Goal: Task Accomplishment & Management: Complete application form

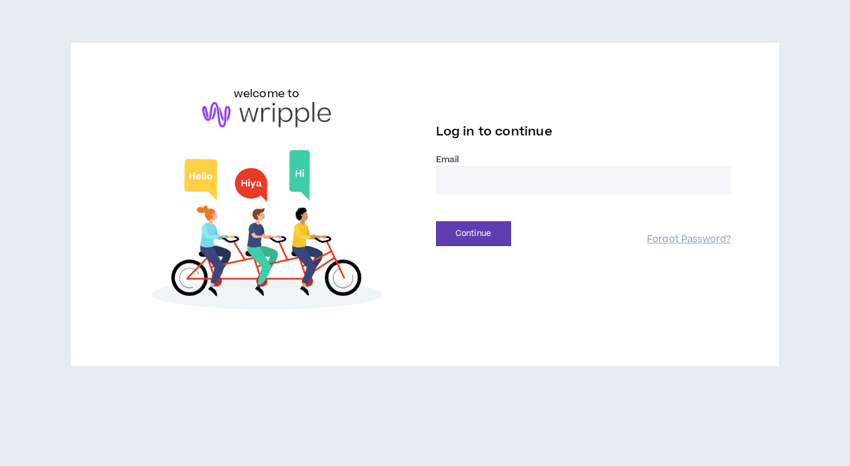
click at [484, 176] on input "email" at bounding box center [583, 179] width 295 height 29
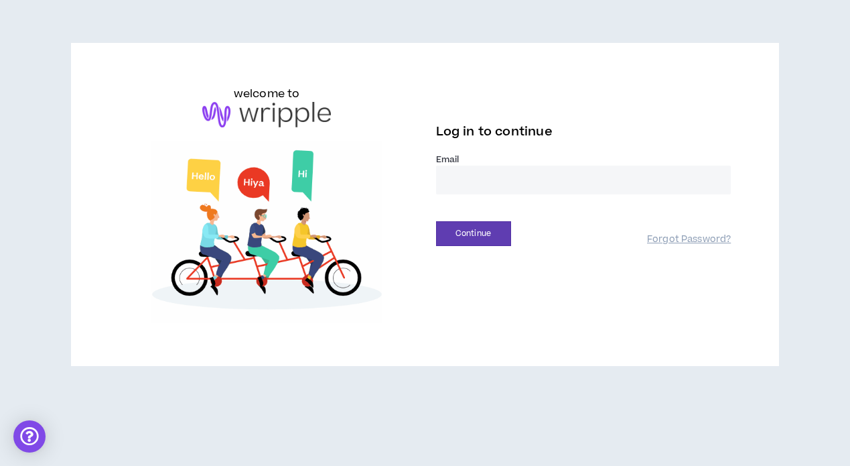
type input "**********"
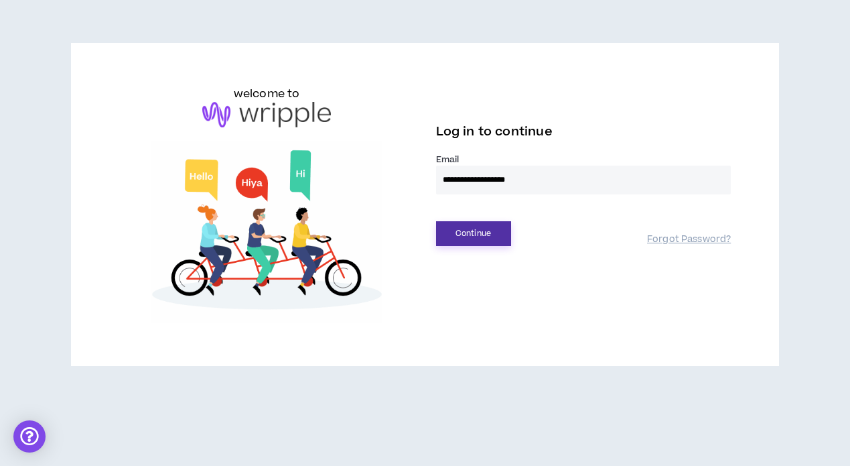
click at [468, 232] on button "Continue" at bounding box center [473, 233] width 75 height 25
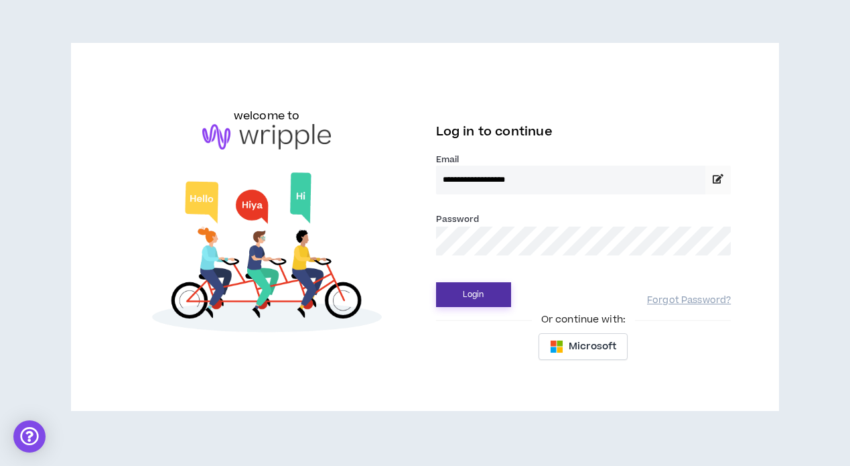
click at [468, 293] on button "Login" at bounding box center [473, 294] width 75 height 25
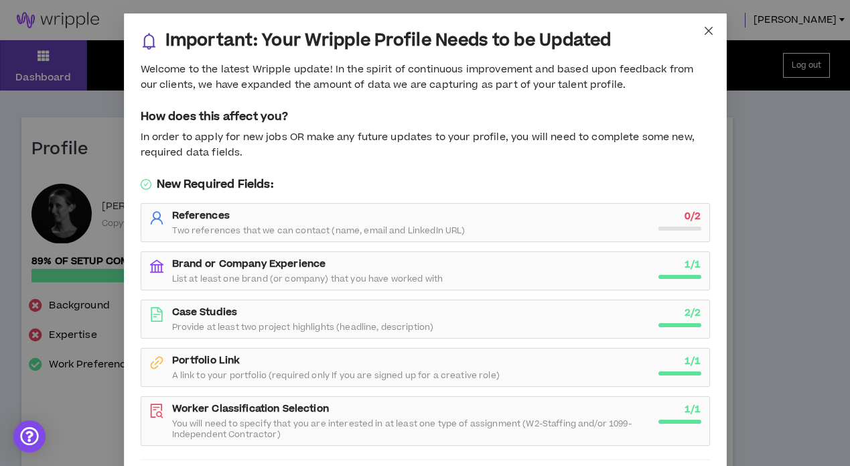
click at [712, 38] on span "Close" at bounding box center [709, 31] width 36 height 36
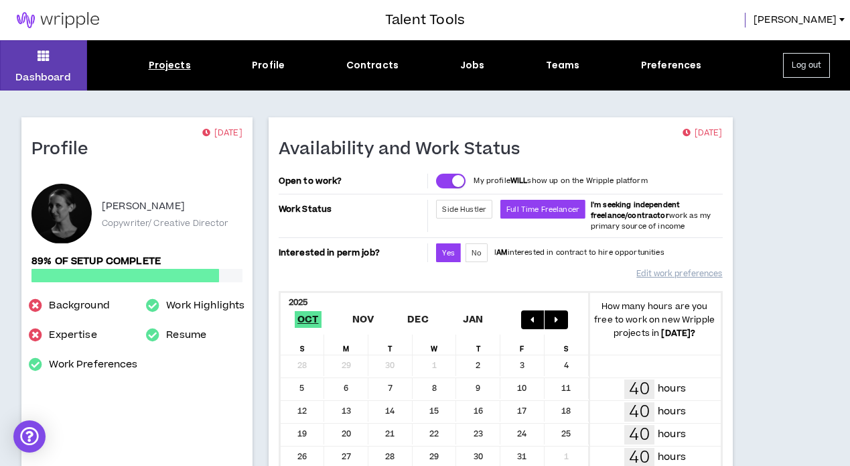
click at [167, 66] on div "Projects" at bounding box center [170, 65] width 42 height 14
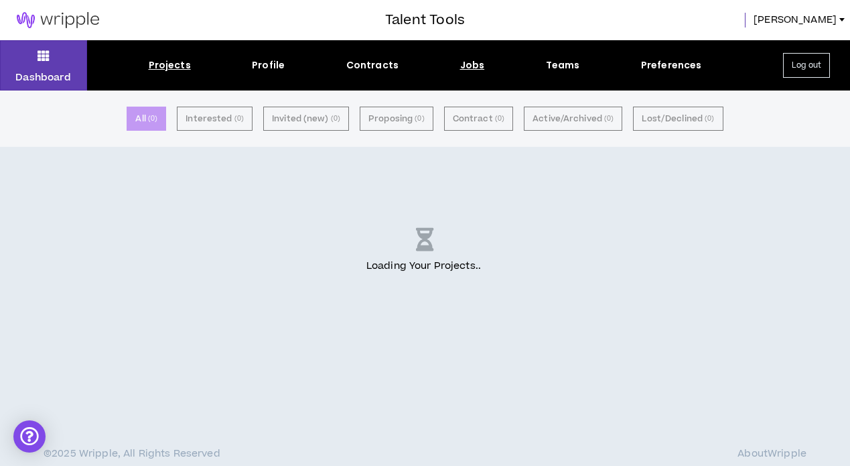
click at [462, 65] on div "Jobs" at bounding box center [472, 65] width 25 height 14
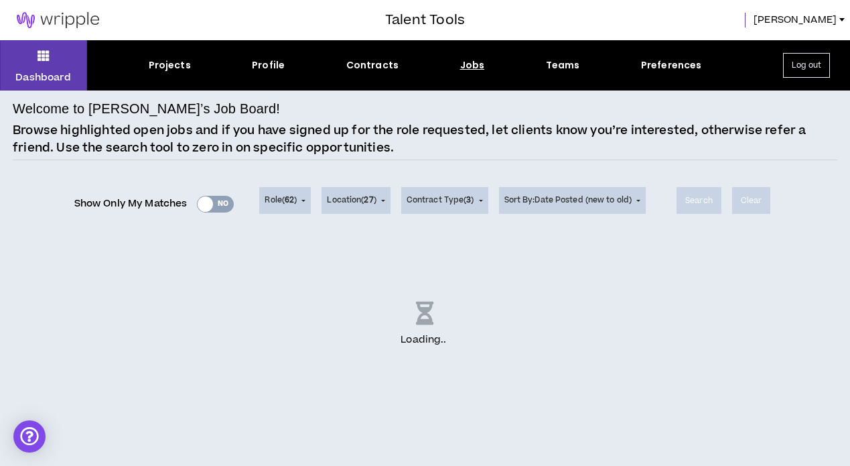
click at [213, 201] on div "Show Only My Matches Yes No" at bounding box center [154, 204] width 160 height 20
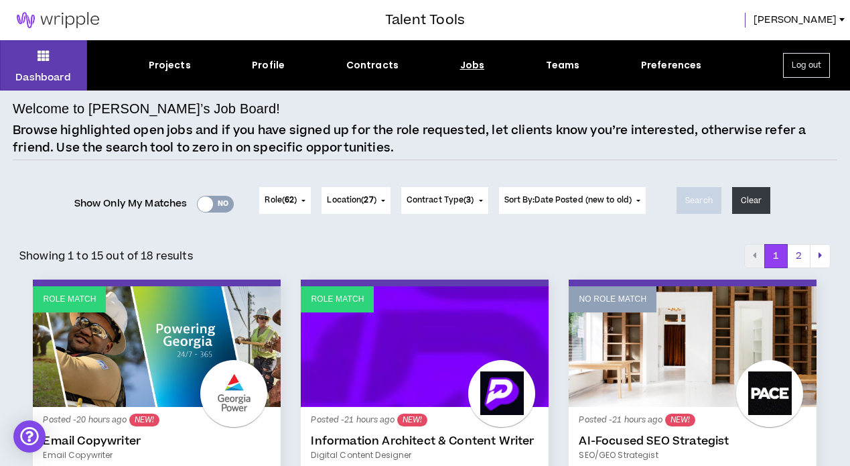
click at [214, 204] on div "Yes No" at bounding box center [215, 204] width 37 height 17
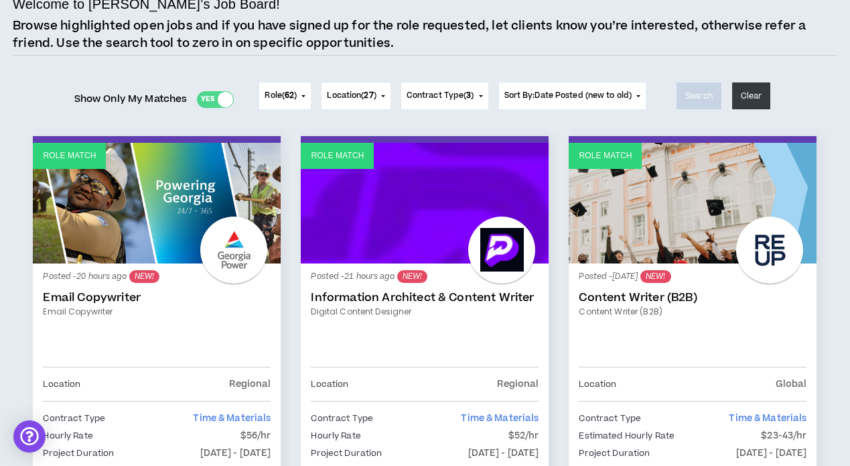
scroll to position [145, 0]
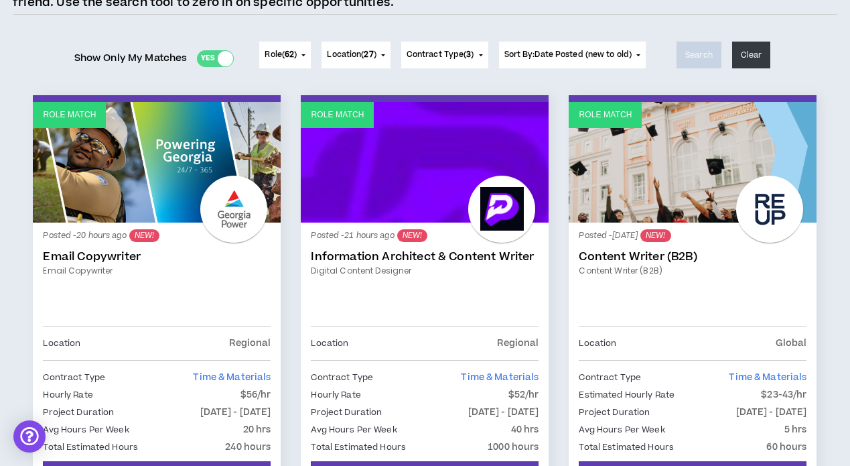
click at [172, 150] on link "Role Match" at bounding box center [157, 162] width 248 height 121
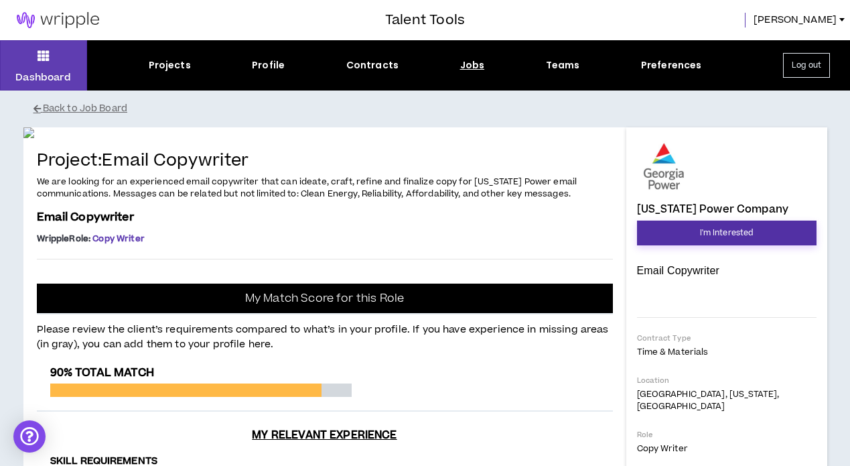
click at [722, 234] on span "I'm Interested" at bounding box center [727, 232] width 54 height 13
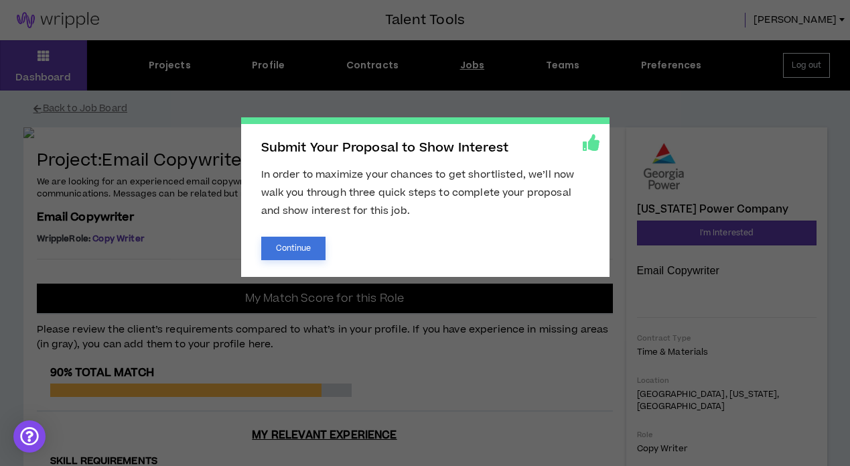
click at [293, 253] on button "Continue" at bounding box center [293, 248] width 65 height 23
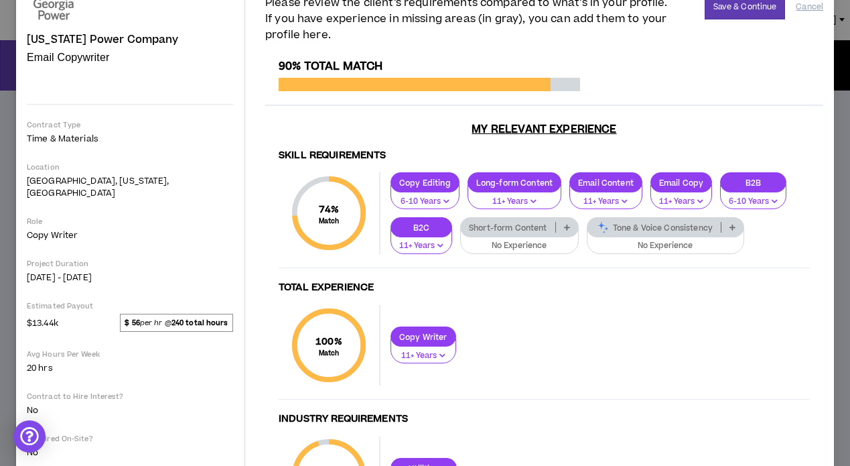
scroll to position [65, 0]
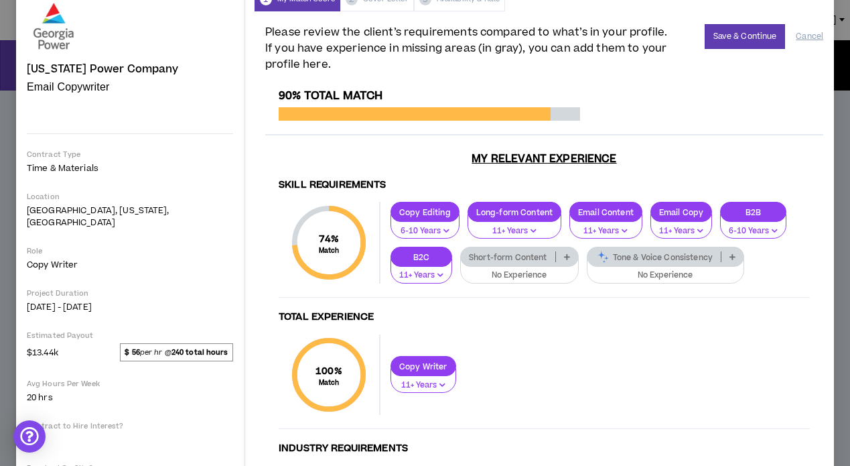
click at [620, 269] on p "No Experience" at bounding box center [666, 275] width 141 height 12
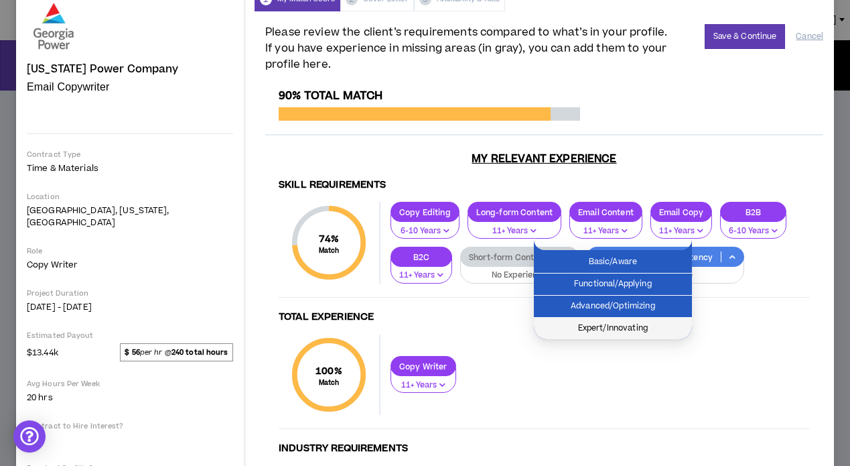
click at [637, 329] on span "Expert/Innovating" at bounding box center [613, 328] width 142 height 15
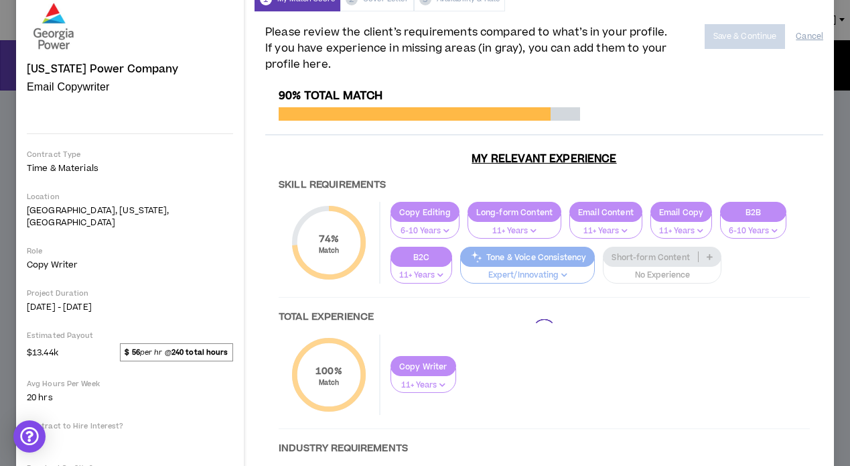
click at [647, 245] on div at bounding box center [544, 330] width 558 height 483
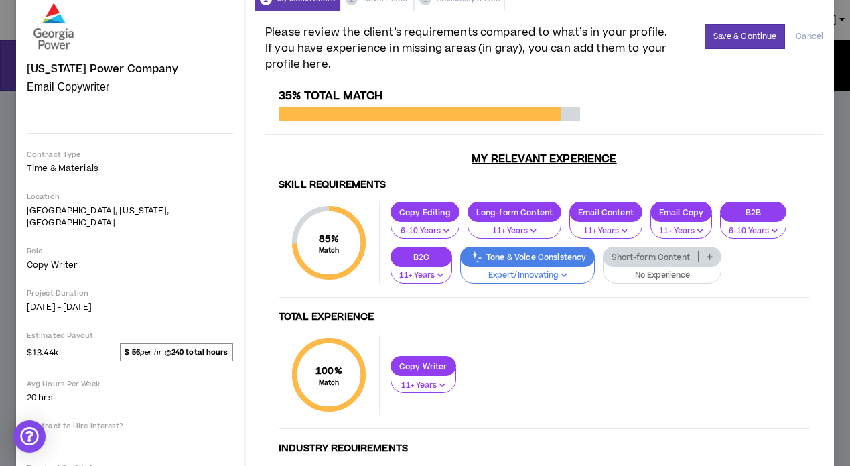
click at [707, 253] on icon at bounding box center [710, 256] width 6 height 7
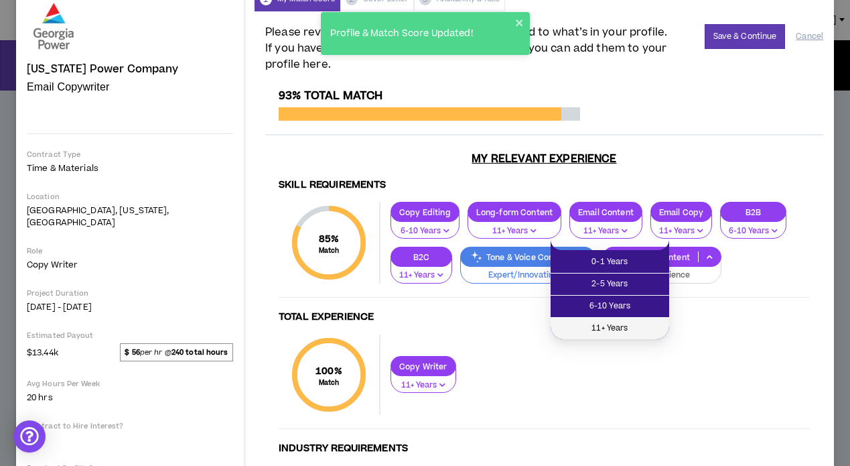
click at [605, 332] on span "11+ Years" at bounding box center [610, 328] width 103 height 15
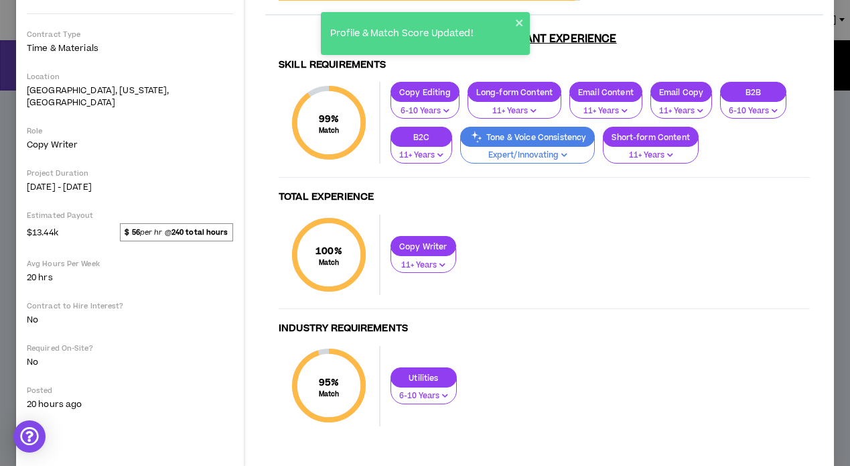
scroll to position [0, 0]
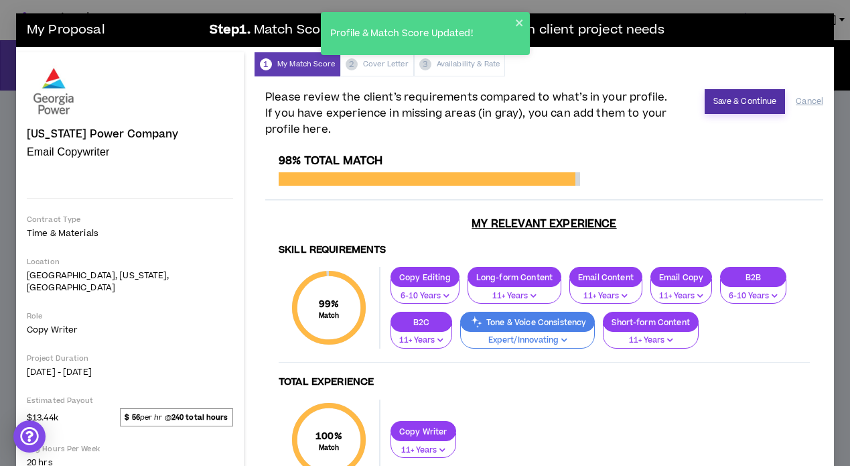
click at [724, 100] on button "Save & Continue" at bounding box center [745, 101] width 81 height 25
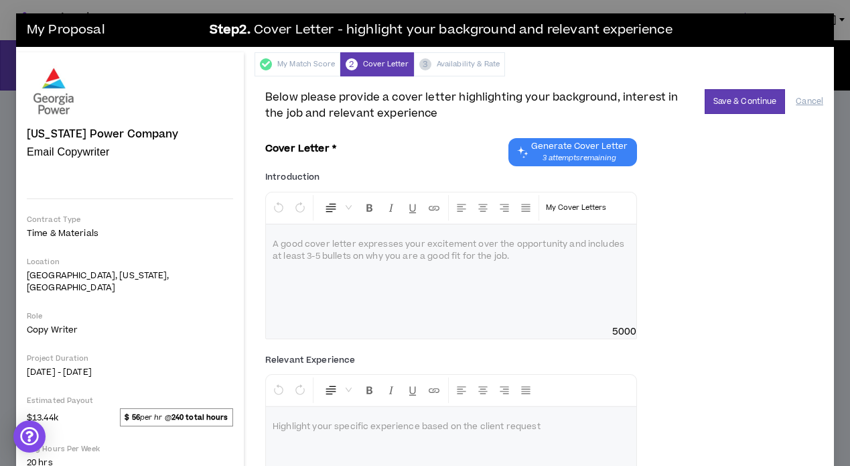
click at [537, 151] on span "Generate Cover Letter" at bounding box center [579, 146] width 96 height 11
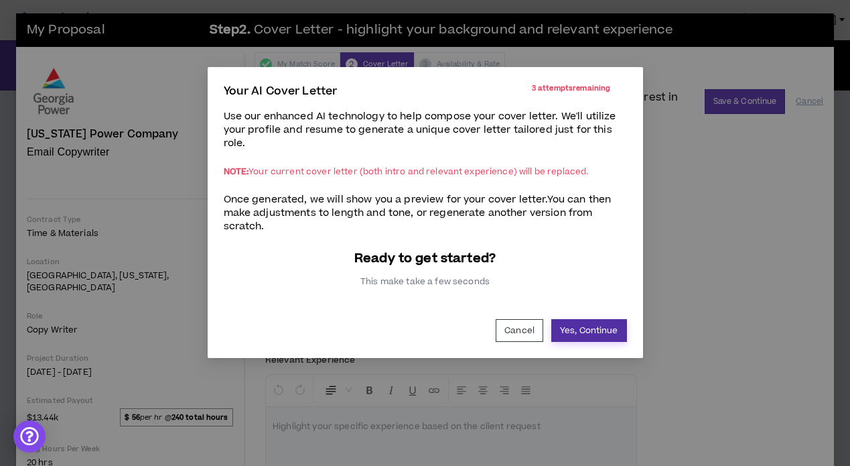
click at [584, 323] on button "Yes, Continue" at bounding box center [589, 330] width 76 height 23
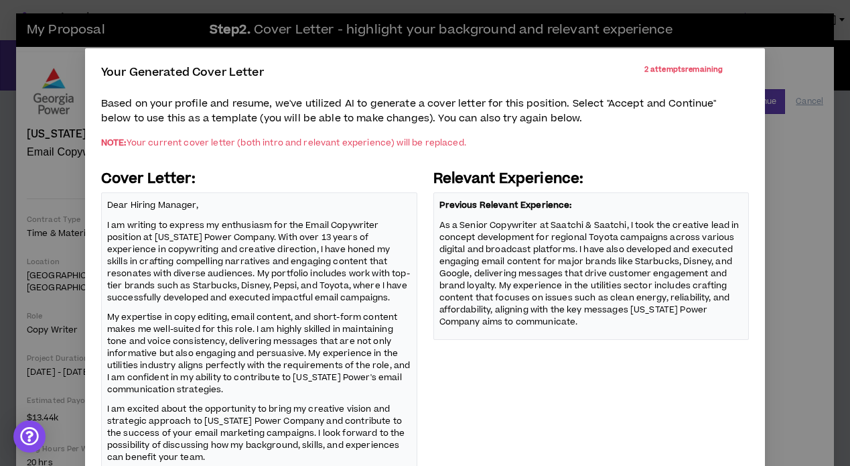
scroll to position [115, 0]
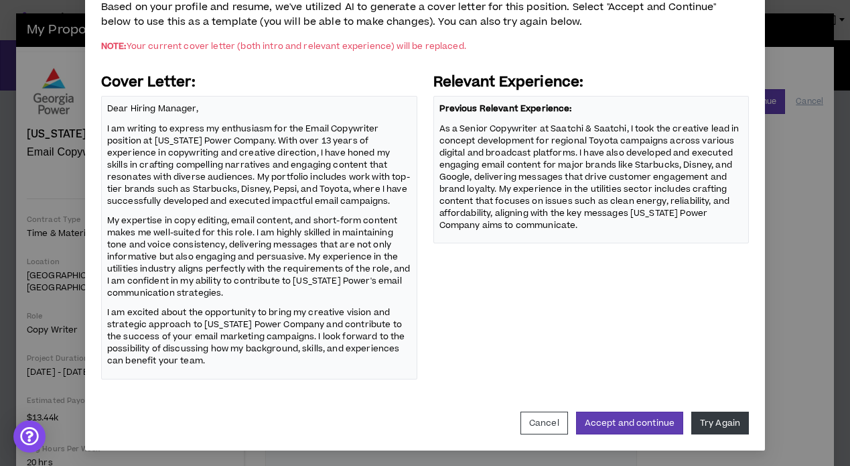
click at [316, 140] on p "I am writing to express my enthusiasm for the Email Copywriter position at [US_…" at bounding box center [259, 164] width 304 height 86
click at [643, 423] on button "Accept and continue" at bounding box center [629, 422] width 107 height 23
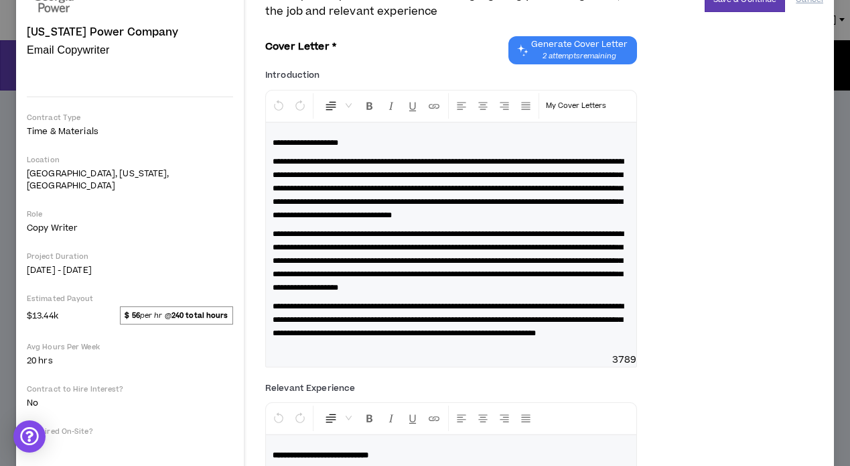
scroll to position [100, 0]
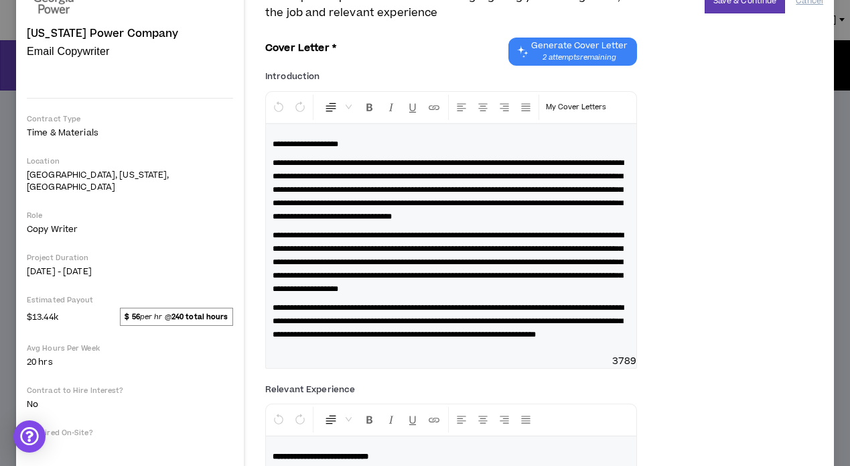
click at [314, 175] on span "**********" at bounding box center [448, 190] width 351 height 62
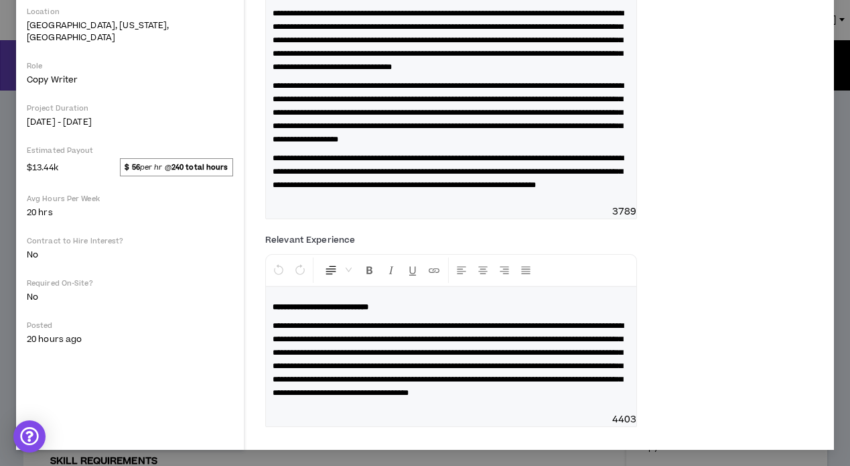
scroll to position [290, 0]
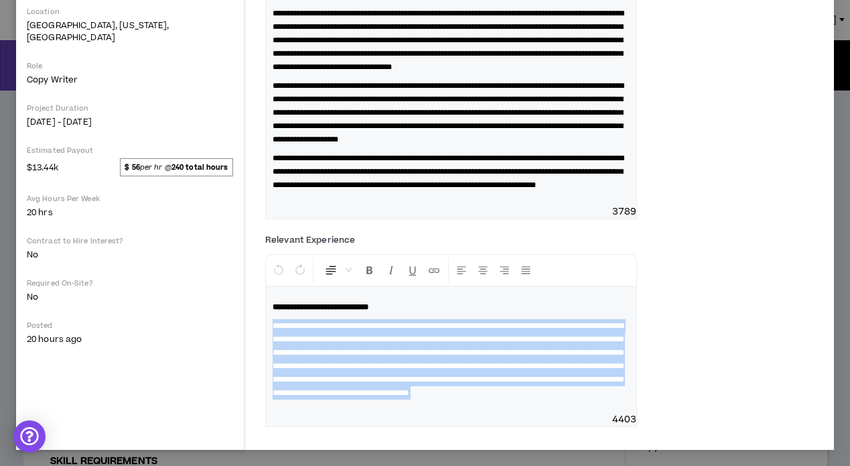
drag, startPoint x: 464, startPoint y: 413, endPoint x: 217, endPoint y: 353, distance: 253.7
click at [185, 348] on div "**********" at bounding box center [425, 125] width 818 height 647
drag, startPoint x: 446, startPoint y: 393, endPoint x: 136, endPoint y: 269, distance: 333.7
click at [136, 269] on div "**********" at bounding box center [425, 125] width 818 height 647
click at [353, 322] on span "**********" at bounding box center [448, 359] width 351 height 75
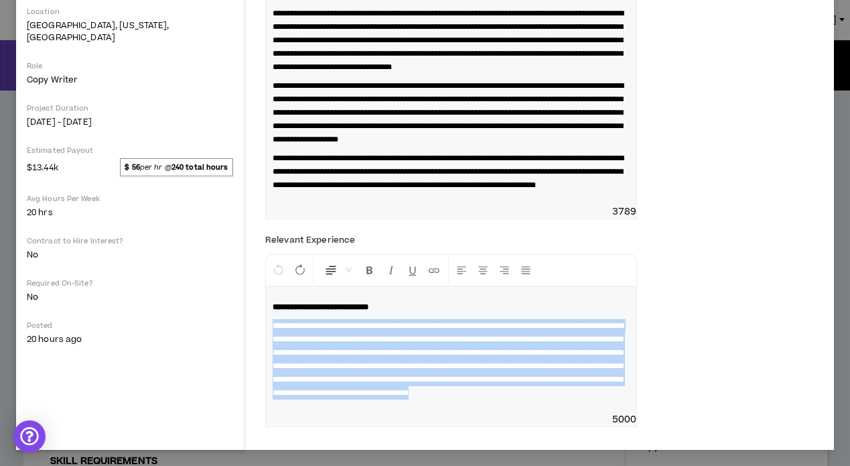
drag, startPoint x: 411, startPoint y: 387, endPoint x: 220, endPoint y: 310, distance: 206.2
click at [273, 319] on p "**********" at bounding box center [451, 359] width 357 height 80
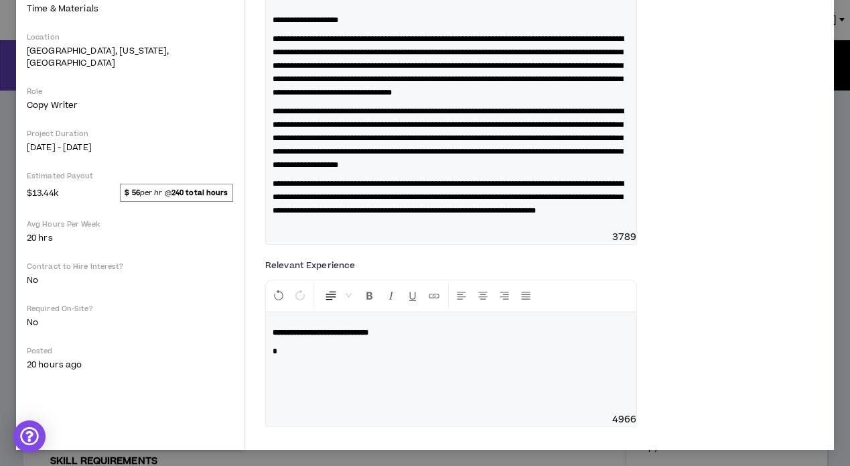
scroll to position [251, 0]
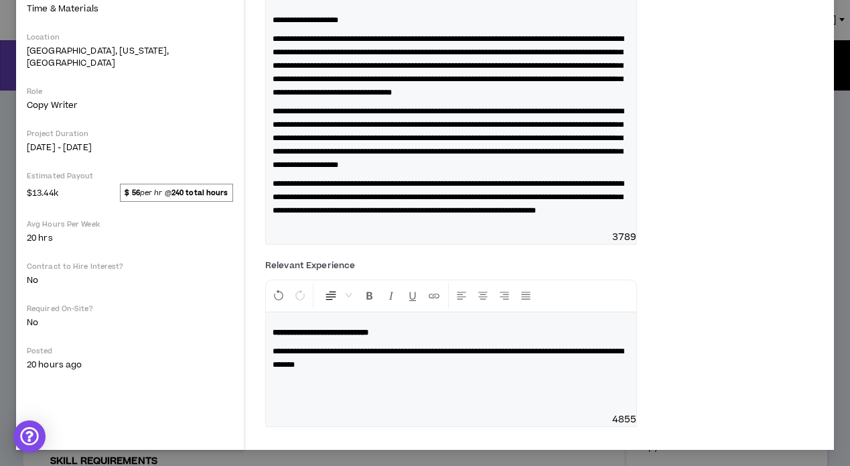
click at [710, 237] on div "**********" at bounding box center [544, 98] width 558 height 312
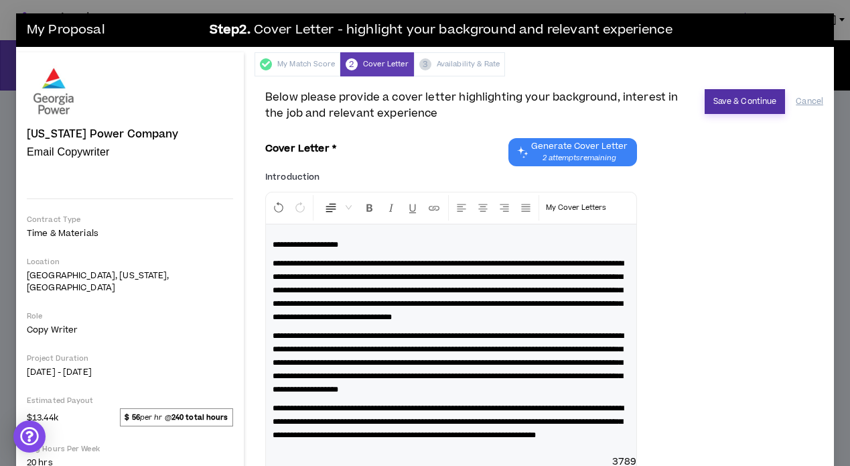
click at [744, 94] on button "Save & Continue" at bounding box center [745, 101] width 81 height 25
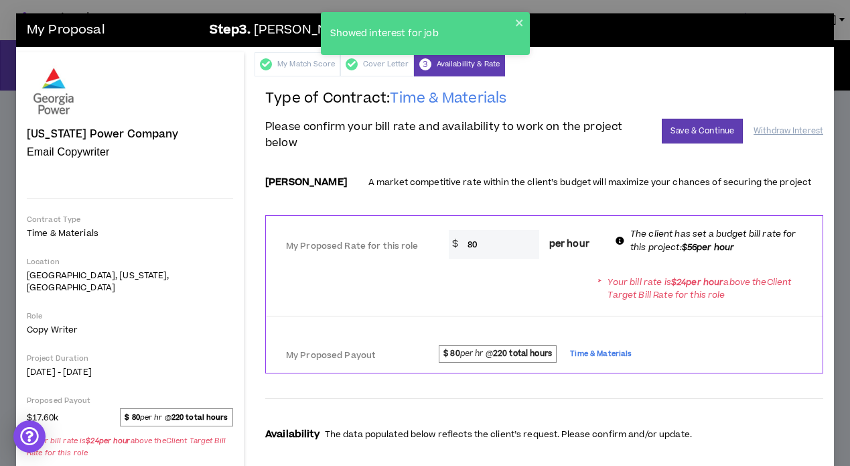
click at [486, 235] on input "80" at bounding box center [500, 244] width 78 height 29
type input "8"
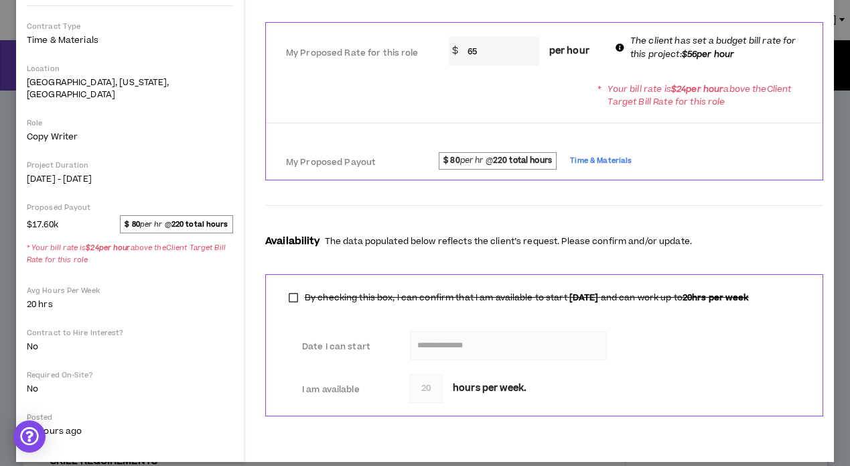
scroll to position [52, 0]
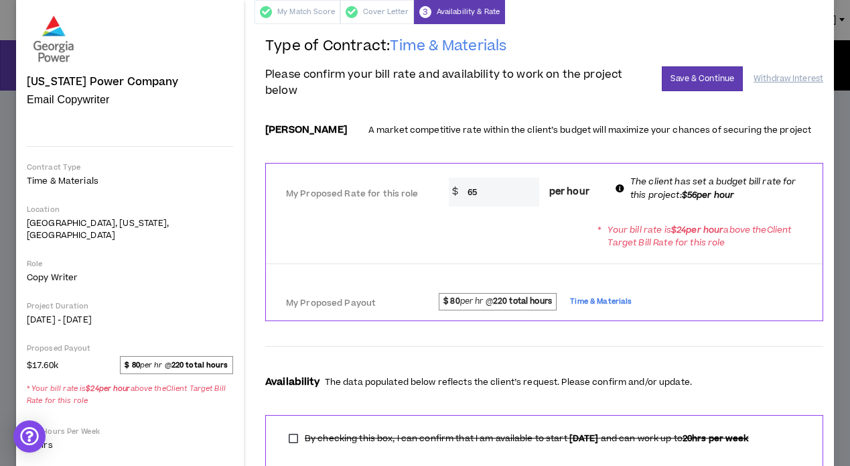
click at [479, 182] on input "65" at bounding box center [500, 192] width 78 height 29
type input "6"
type input "75"
click at [740, 315] on form "**********" at bounding box center [544, 341] width 558 height 452
click at [691, 83] on button "Save & Continue" at bounding box center [702, 78] width 81 height 25
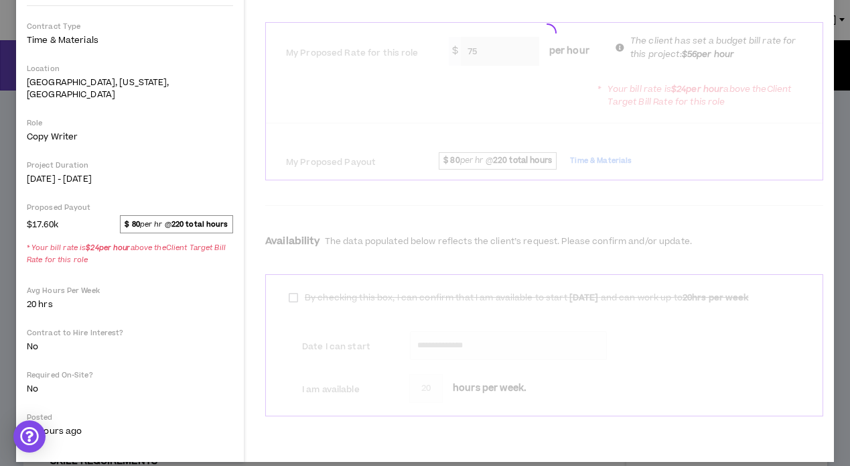
scroll to position [0, 0]
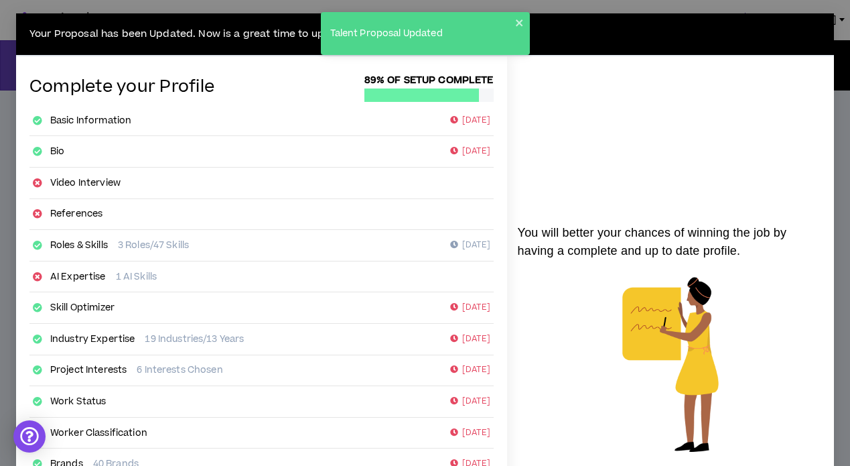
click at [527, 24] on div "Talent Proposal Updated" at bounding box center [425, 33] width 209 height 43
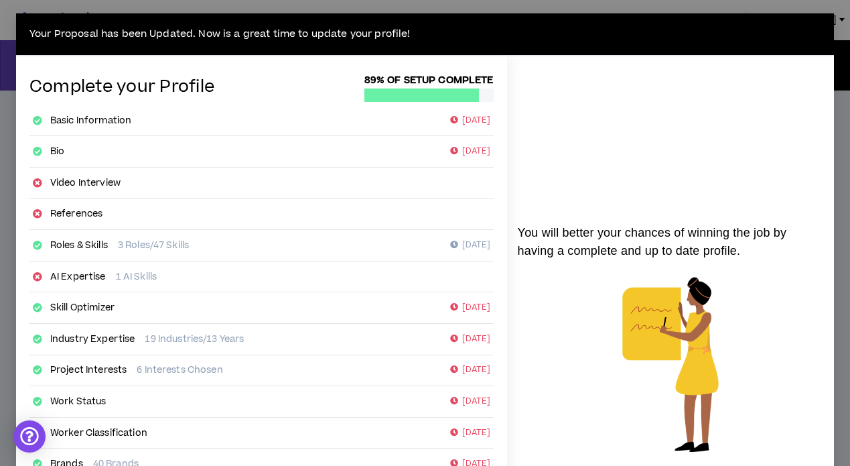
click at [36, 9] on div "Your Proposal has been Updated. Now is a great time to update your profile! Com…" at bounding box center [425, 233] width 850 height 466
click at [777, 68] on div "You will better your chances of winning the job by having a complete and up to …" at bounding box center [670, 345] width 327 height 579
